Goal: Download file/media

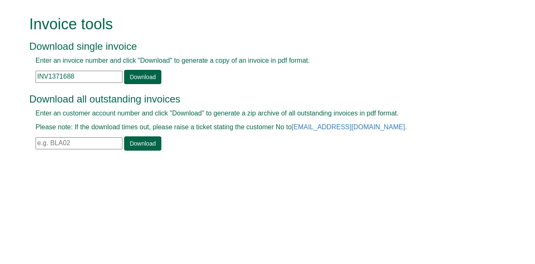
click at [80, 77] on input "INV1371688" at bounding box center [79, 77] width 87 height 12
type input "I"
type input "inv1373299"
click at [135, 80] on link "Download" at bounding box center [142, 77] width 37 height 14
click at [51, 73] on input "text" at bounding box center [79, 77] width 87 height 12
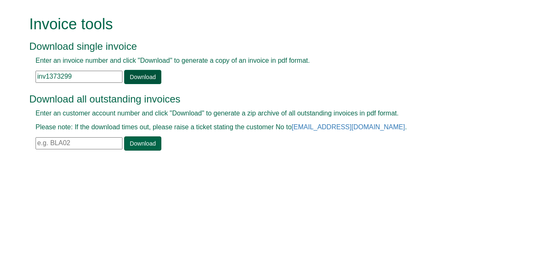
type input "inv1373299"
click at [139, 73] on link "Download" at bounding box center [142, 77] width 37 height 14
